Goal: Task Accomplishment & Management: Manage account settings

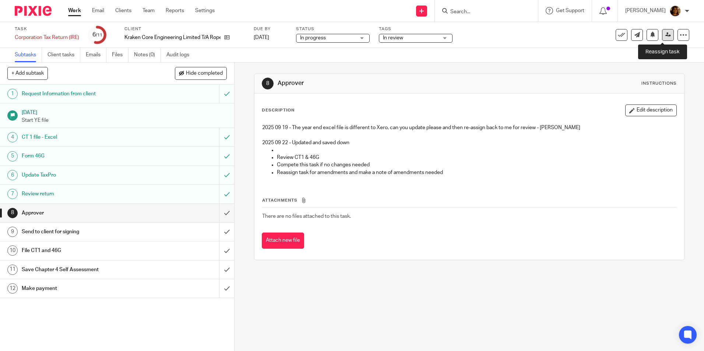
click at [665, 35] on icon at bounding box center [668, 35] width 6 height 6
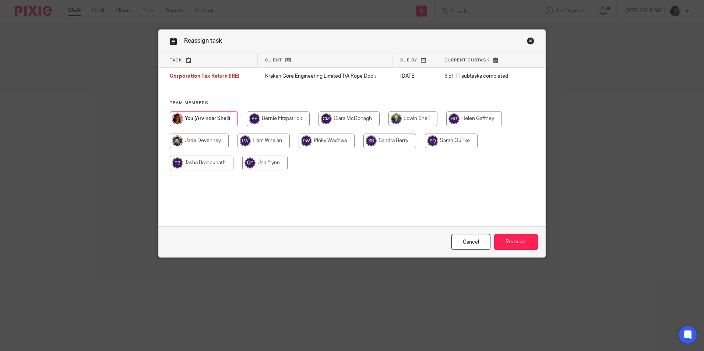
drag, startPoint x: 410, startPoint y: 118, endPoint x: 417, endPoint y: 123, distance: 8.0
click at [410, 118] on input "radio" at bounding box center [412, 119] width 49 height 15
radio input "true"
click at [522, 246] on input "Reassign" at bounding box center [516, 242] width 44 height 16
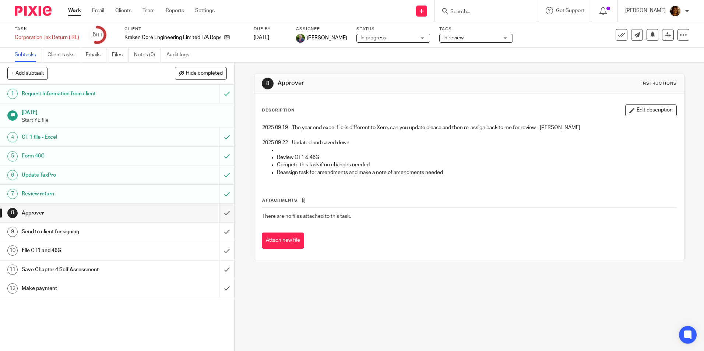
click at [73, 11] on link "Work" at bounding box center [74, 10] width 13 height 7
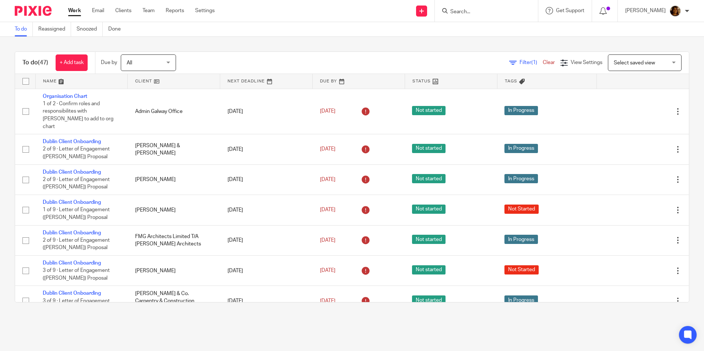
click at [626, 67] on span "Select saved view" at bounding box center [641, 62] width 54 height 15
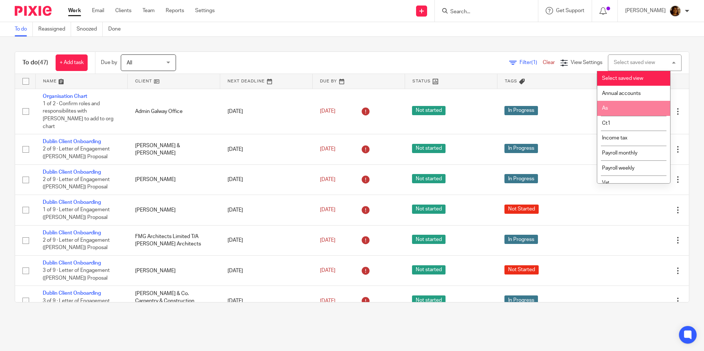
click at [627, 105] on li "As" at bounding box center [633, 108] width 73 height 15
